Goal: Task Accomplishment & Management: Manage account settings

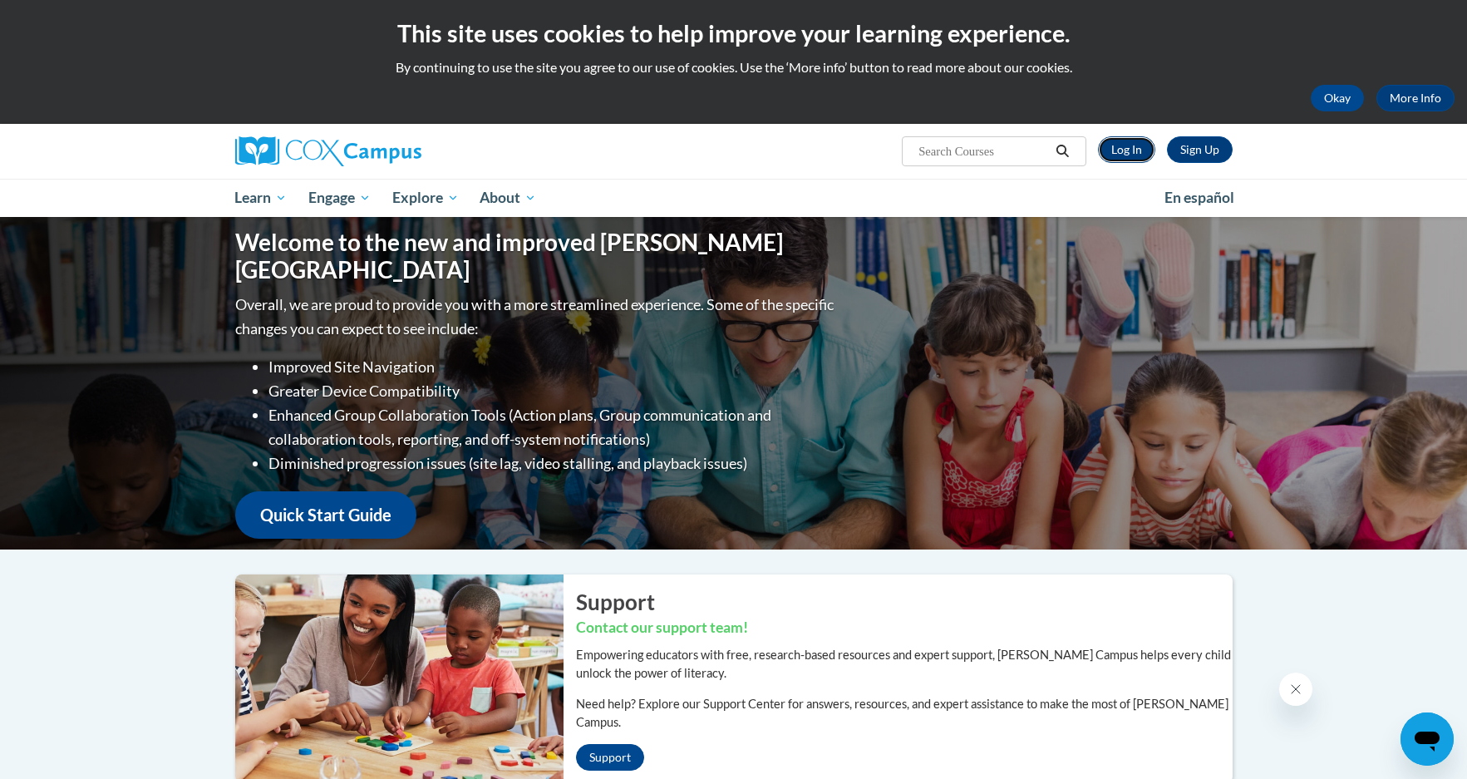
click at [1137, 144] on link "Log In" at bounding box center [1126, 149] width 57 height 27
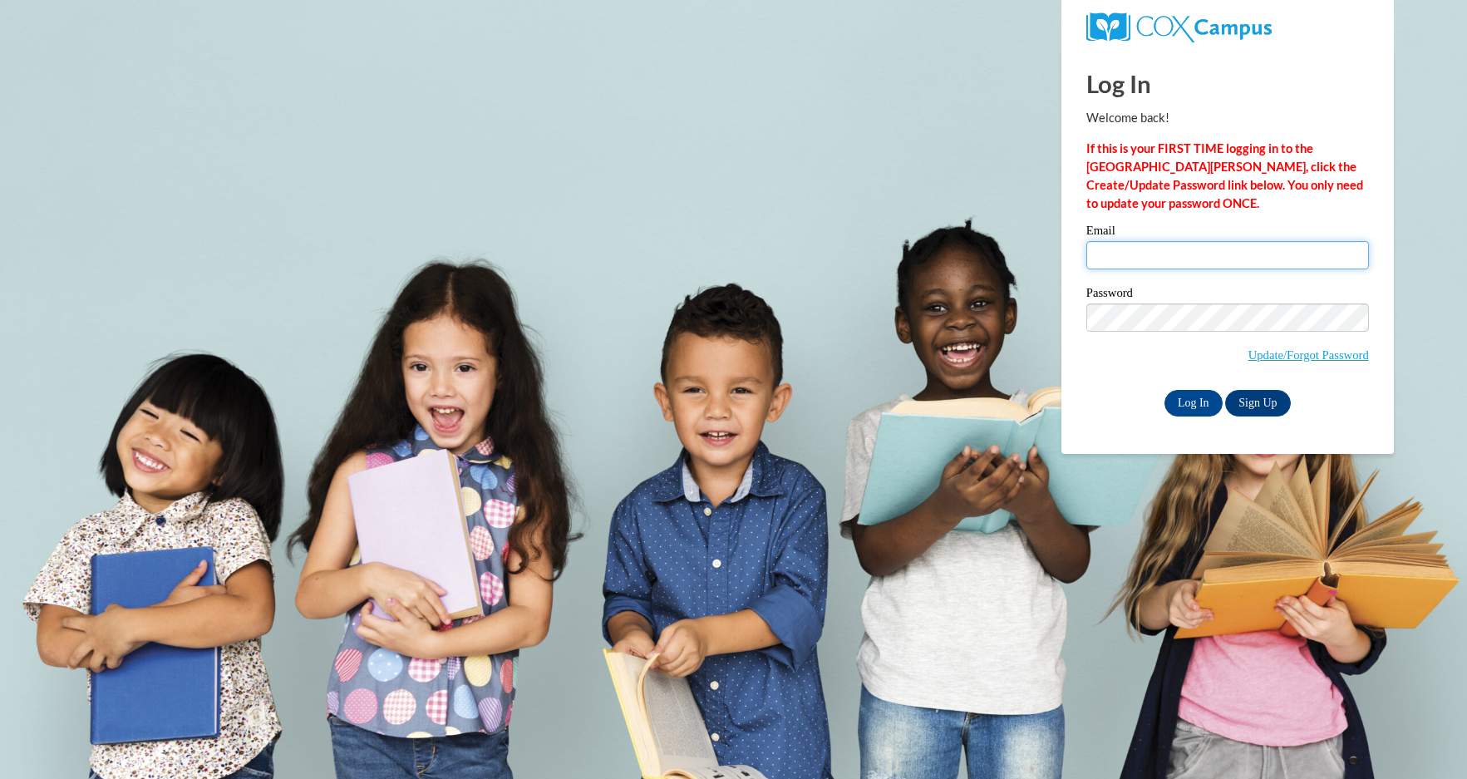
click at [1153, 250] on input "Email" at bounding box center [1228, 255] width 283 height 28
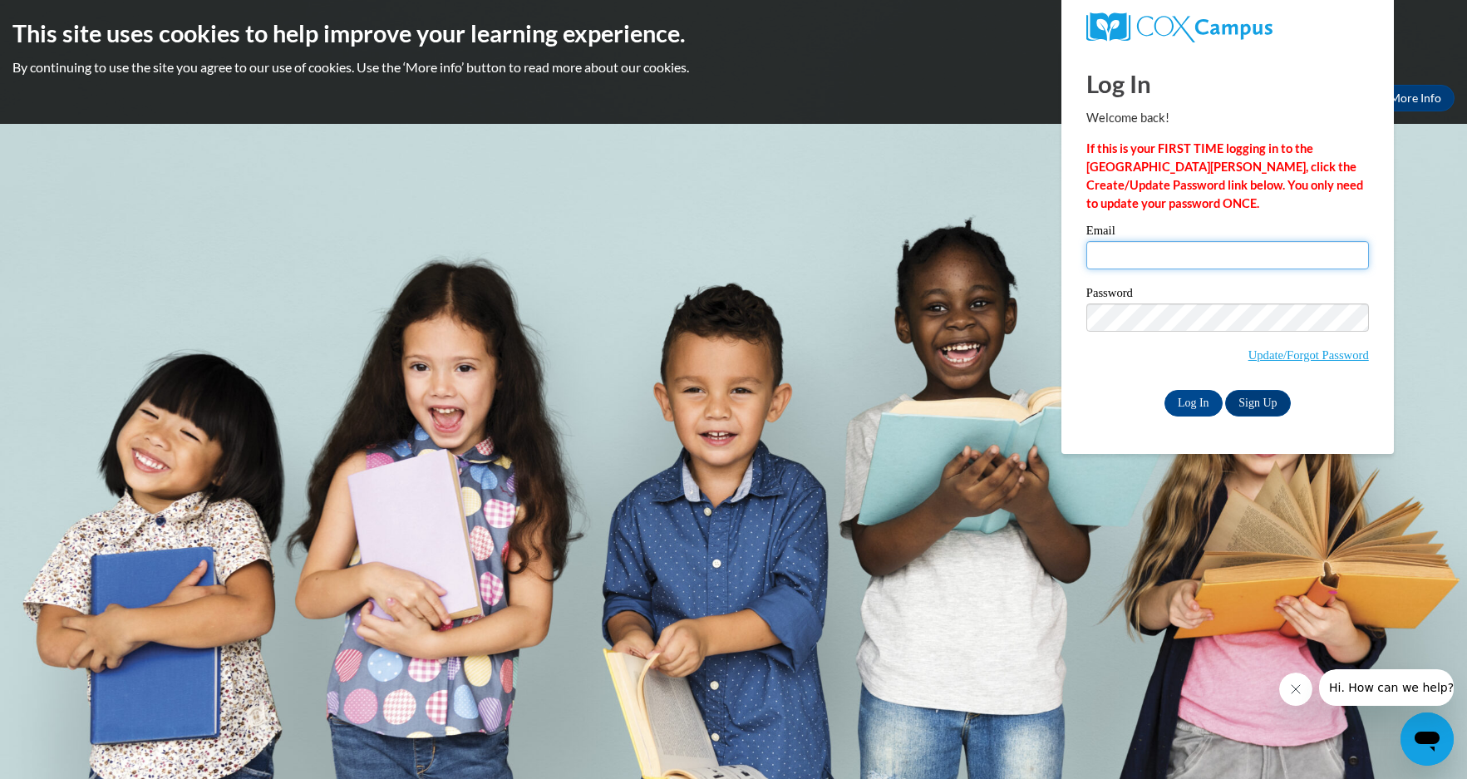
type input "vfrancois@cps.edu"
click at [1165, 390] on input "Log In" at bounding box center [1194, 403] width 58 height 27
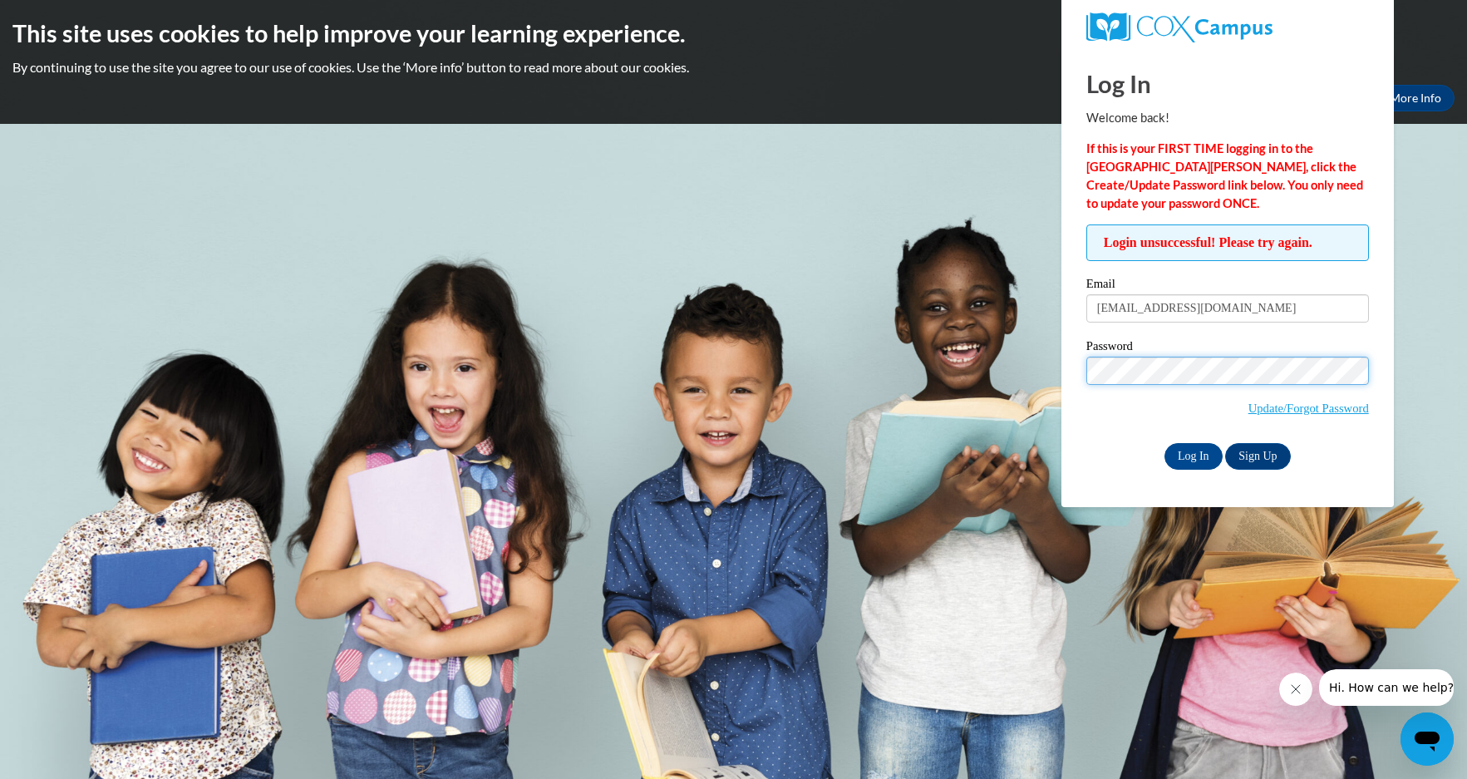
click at [1165, 443] on input "Log In" at bounding box center [1194, 456] width 58 height 27
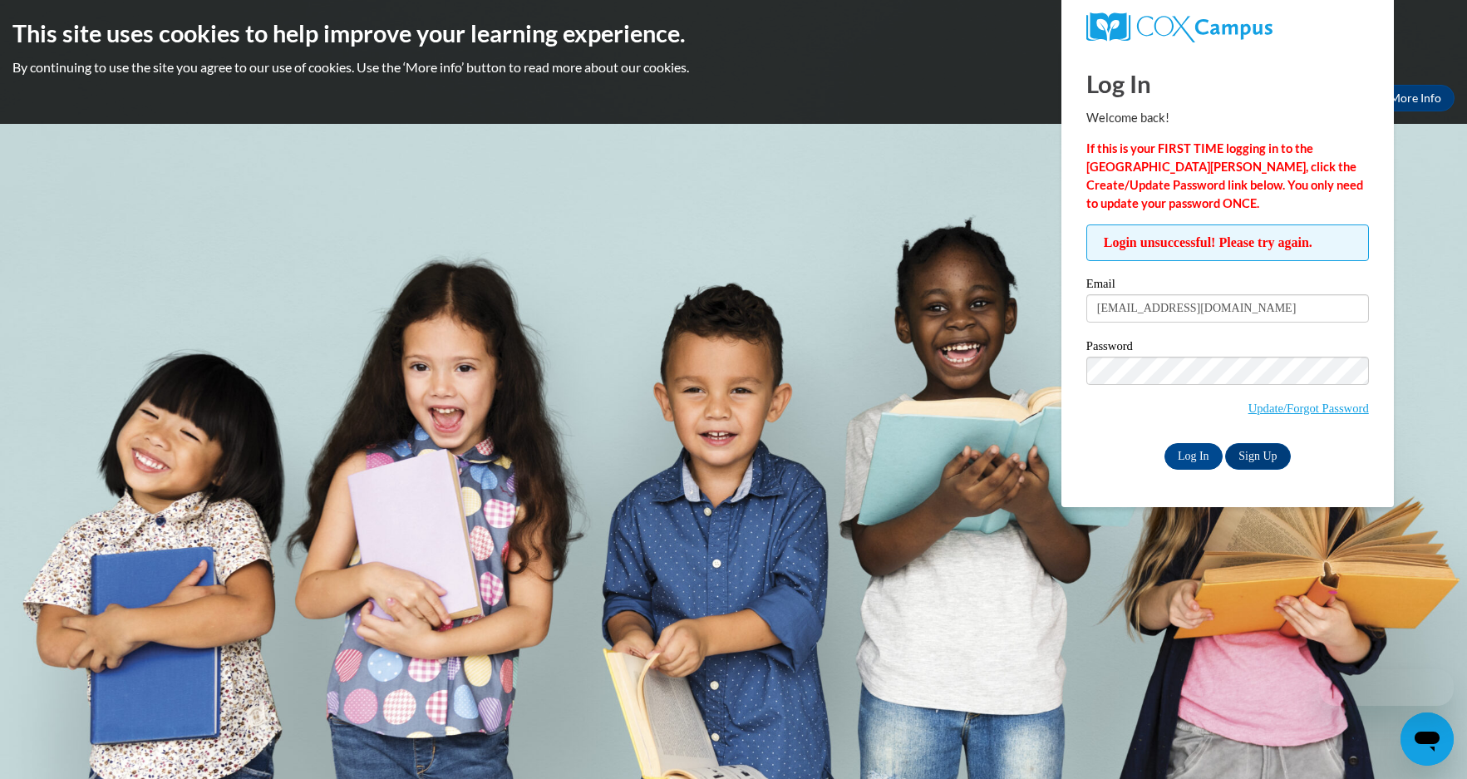
click at [1314, 423] on span "Update/Forgot Password" at bounding box center [1228, 391] width 283 height 69
click at [1314, 413] on link "Update/Forgot Password" at bounding box center [1309, 408] width 121 height 13
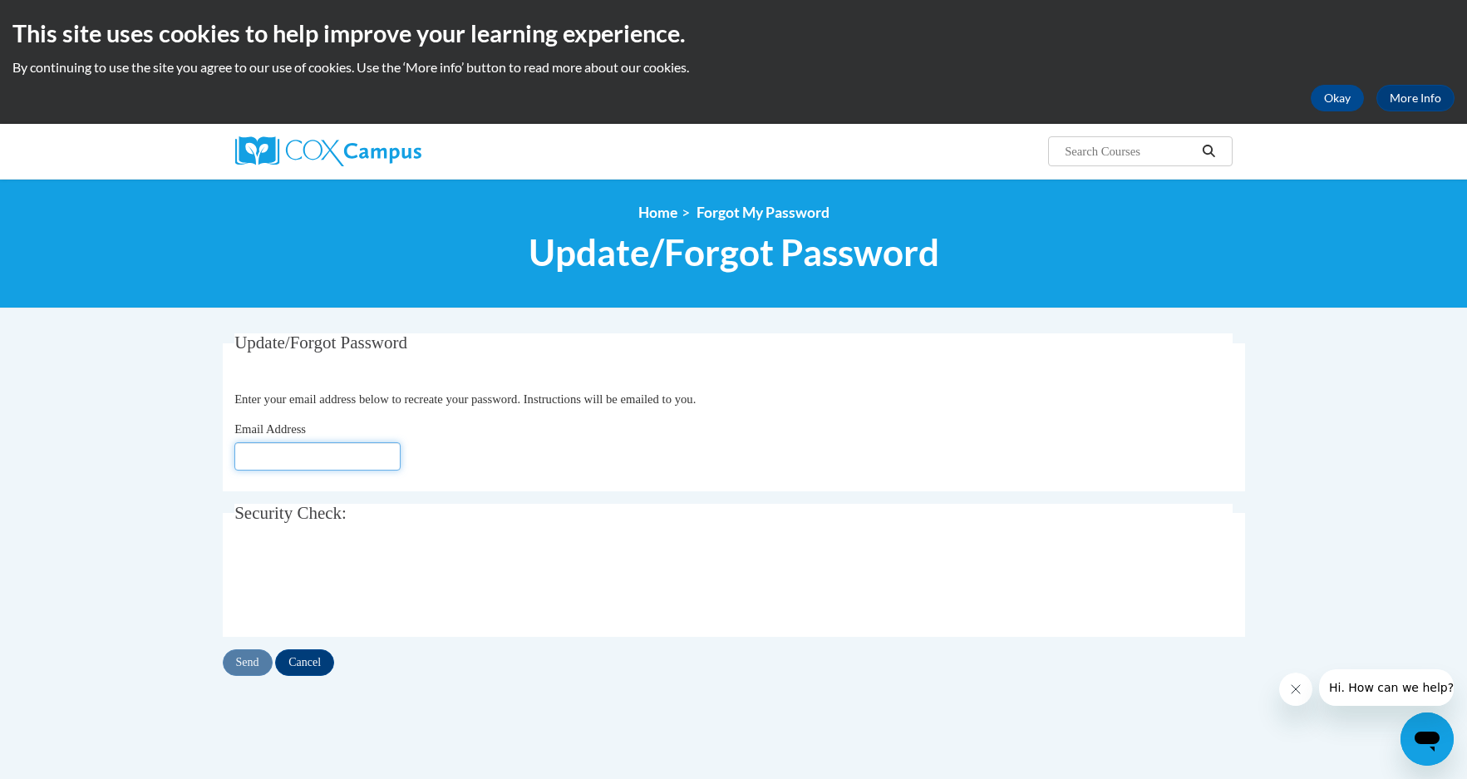
click at [372, 443] on input "Email Address" at bounding box center [317, 456] width 166 height 28
type input "vfrancois@cps.edu"
click at [259, 649] on div "Send Cancel" at bounding box center [734, 662] width 1023 height 27
click at [246, 664] on input "Send" at bounding box center [248, 662] width 50 height 27
